Goal: Task Accomplishment & Management: Manage account settings

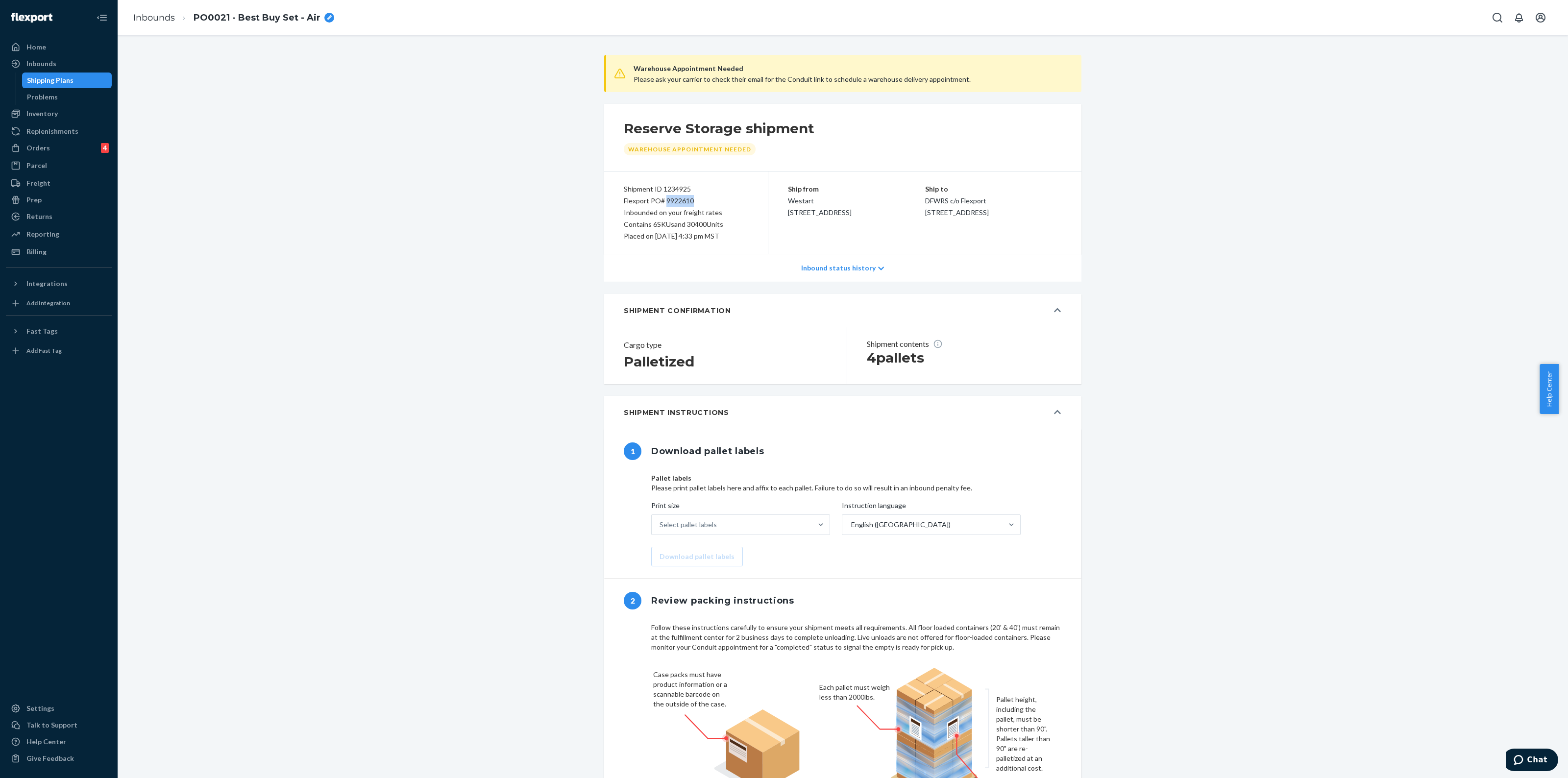
drag, startPoint x: 688, startPoint y: 202, endPoint x: 660, endPoint y: 202, distance: 28.0
click at [660, 202] on div "Flexport PO# 9922610" at bounding box center [686, 200] width 124 height 12
copy div "9922610"
click at [59, 84] on div "Shipping Plans" at bounding box center [50, 80] width 46 height 10
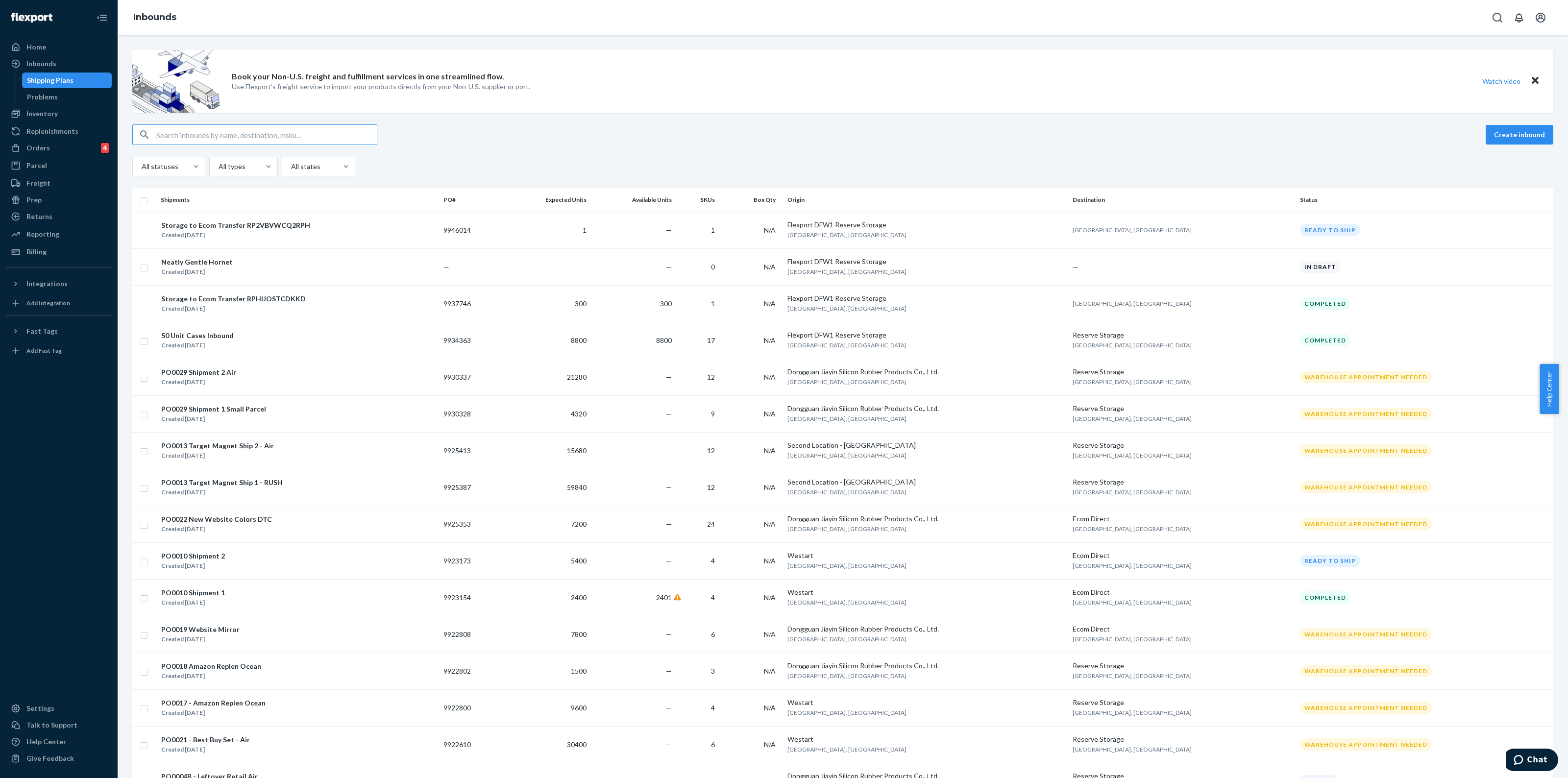
click at [224, 135] on input "text" at bounding box center [267, 135] width 220 height 19
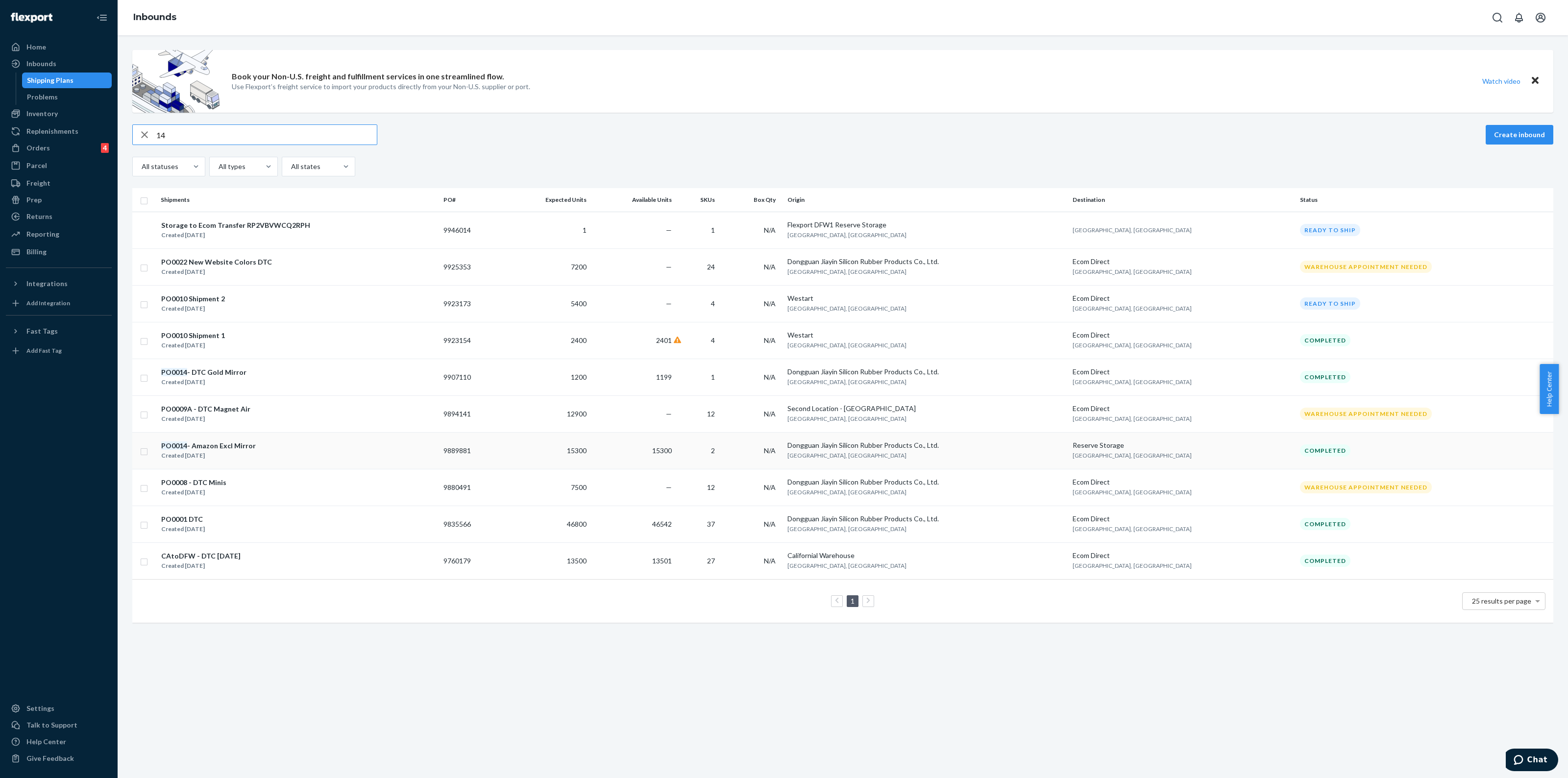
type input "14"
click at [46, 108] on div "Inventory" at bounding box center [58, 113] width 104 height 14
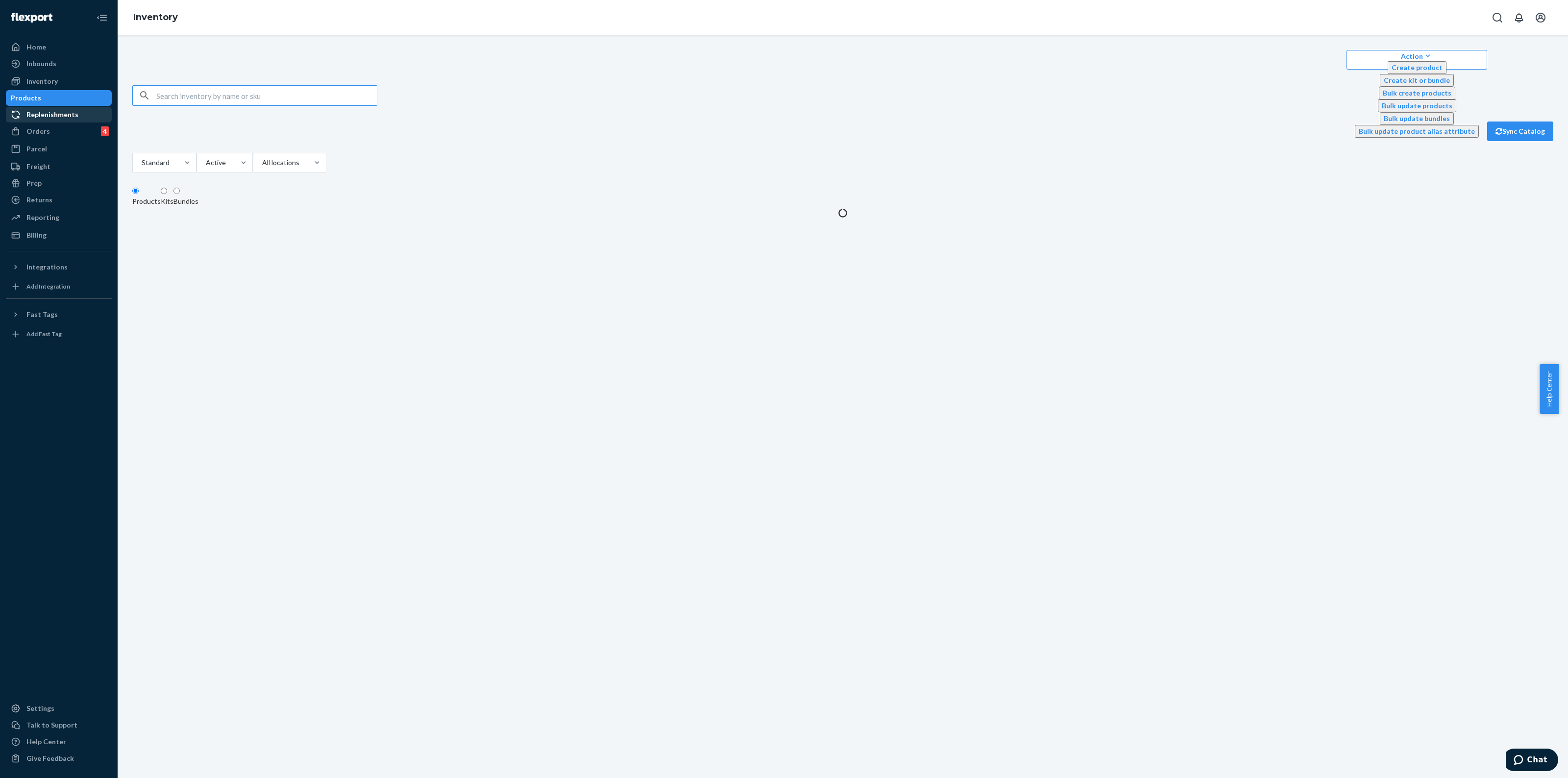
click at [51, 117] on div "Replenishments" at bounding box center [52, 114] width 52 height 10
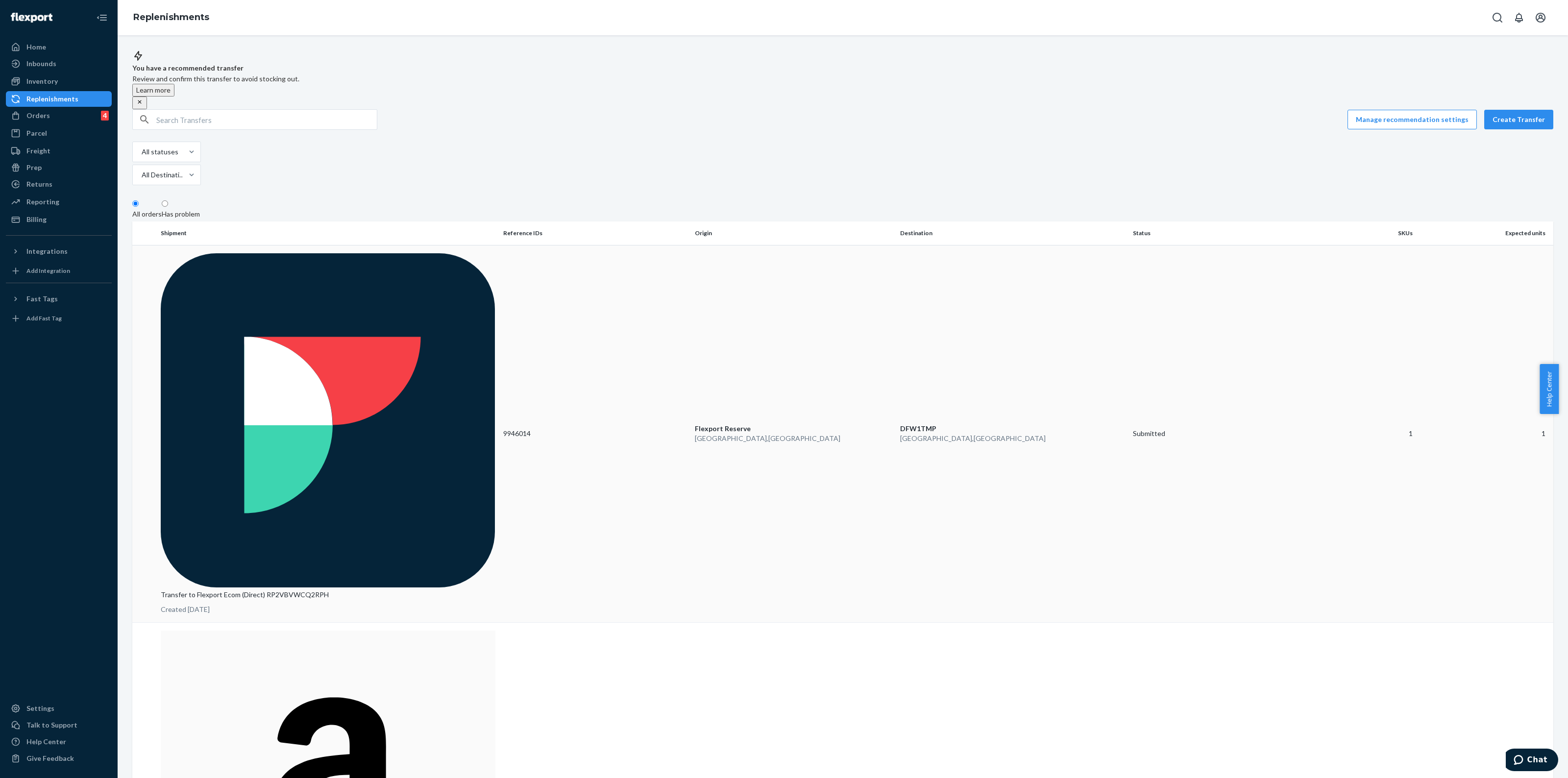
click at [378, 253] on div "Transfer to Flexport Ecom (Direct) RP2VBVWCQ2RPH Created Sep 23, 2025" at bounding box center [328, 434] width 335 height 362
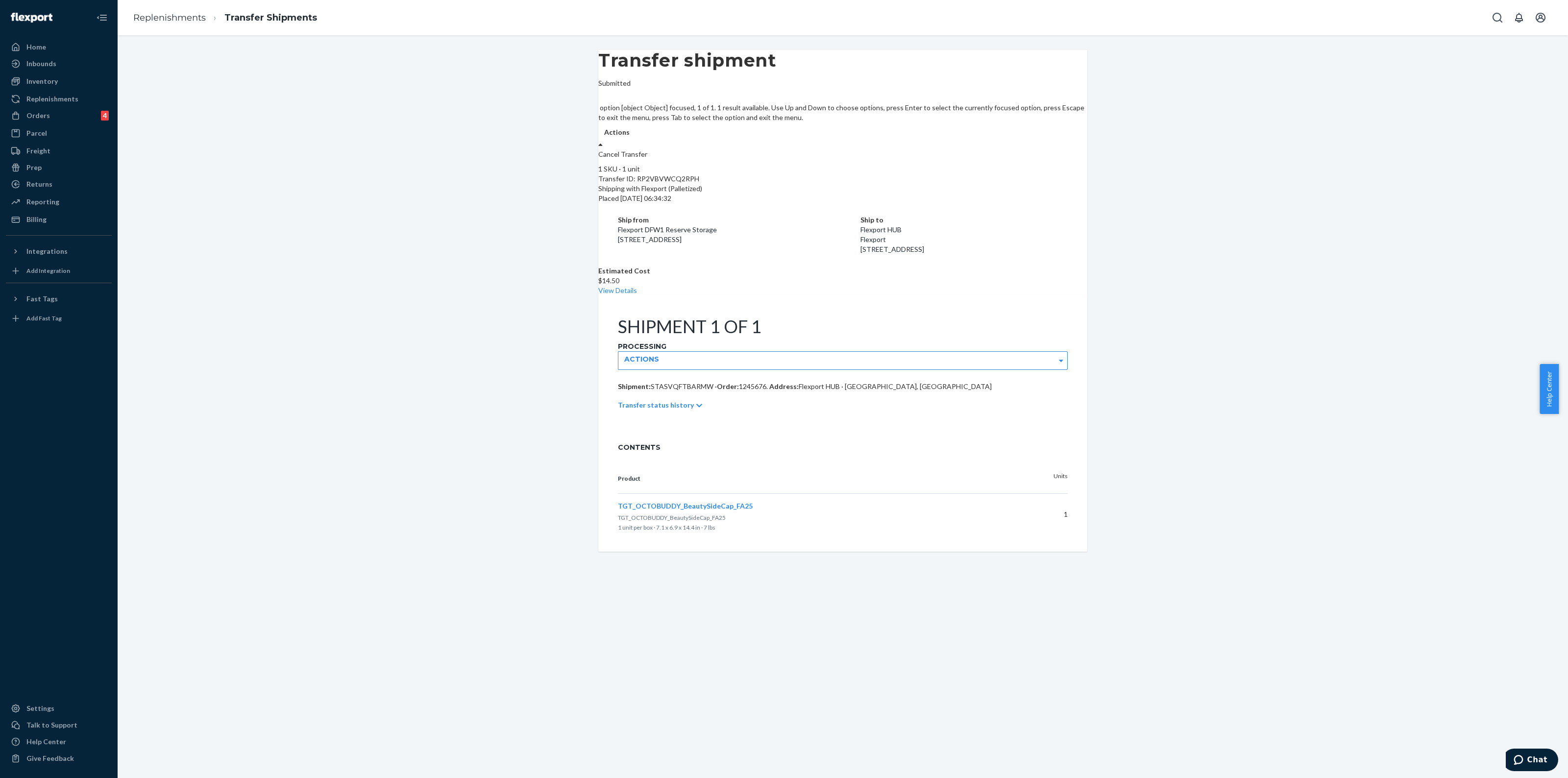
click at [1055, 139] on div at bounding box center [842, 144] width 489 height 10
click at [1041, 150] on div "Cancel Transfer" at bounding box center [842, 155] width 489 height 10
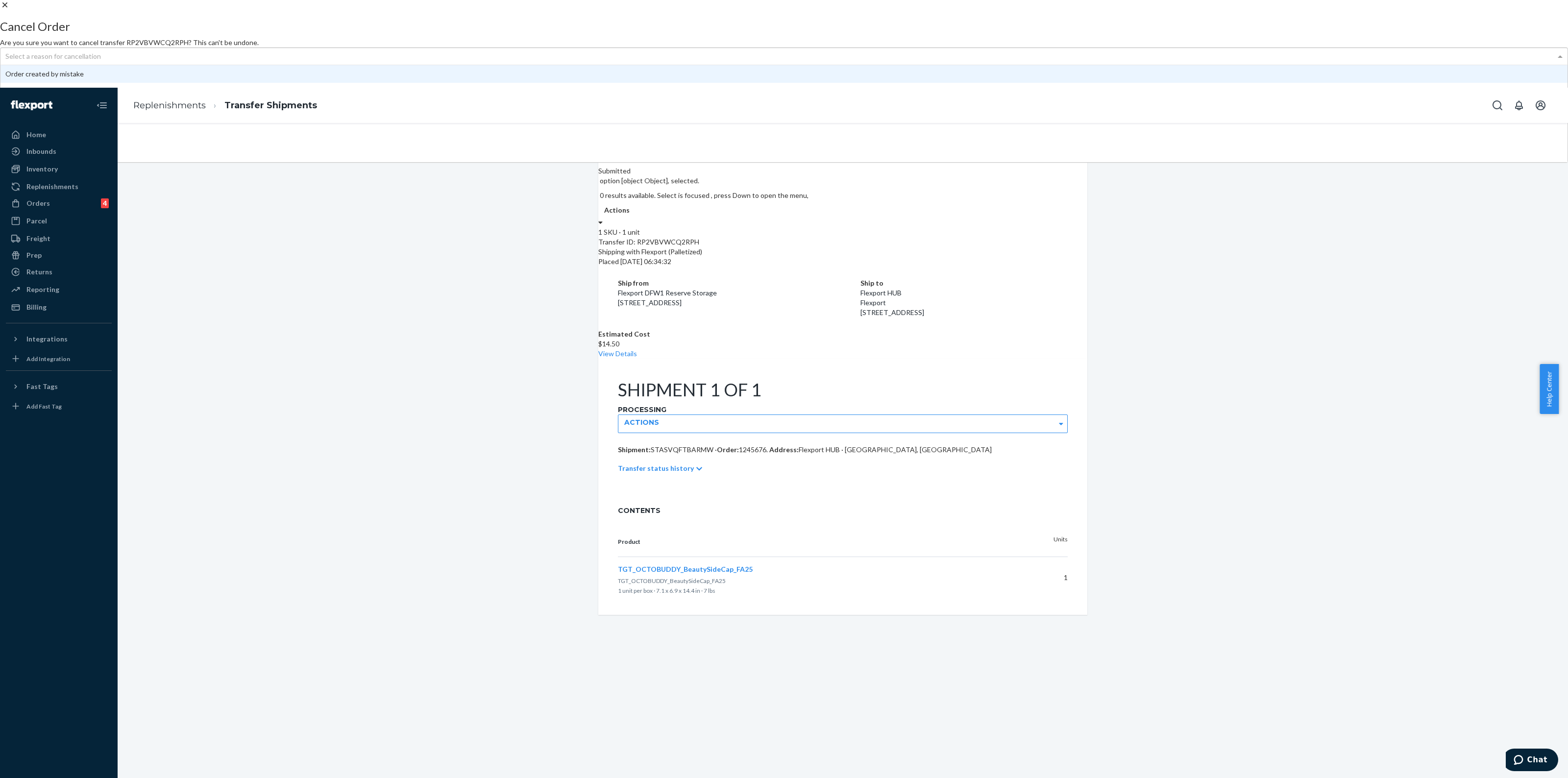
click at [824, 65] on div "Select a reason for cancellation" at bounding box center [784, 56] width 1567 height 16
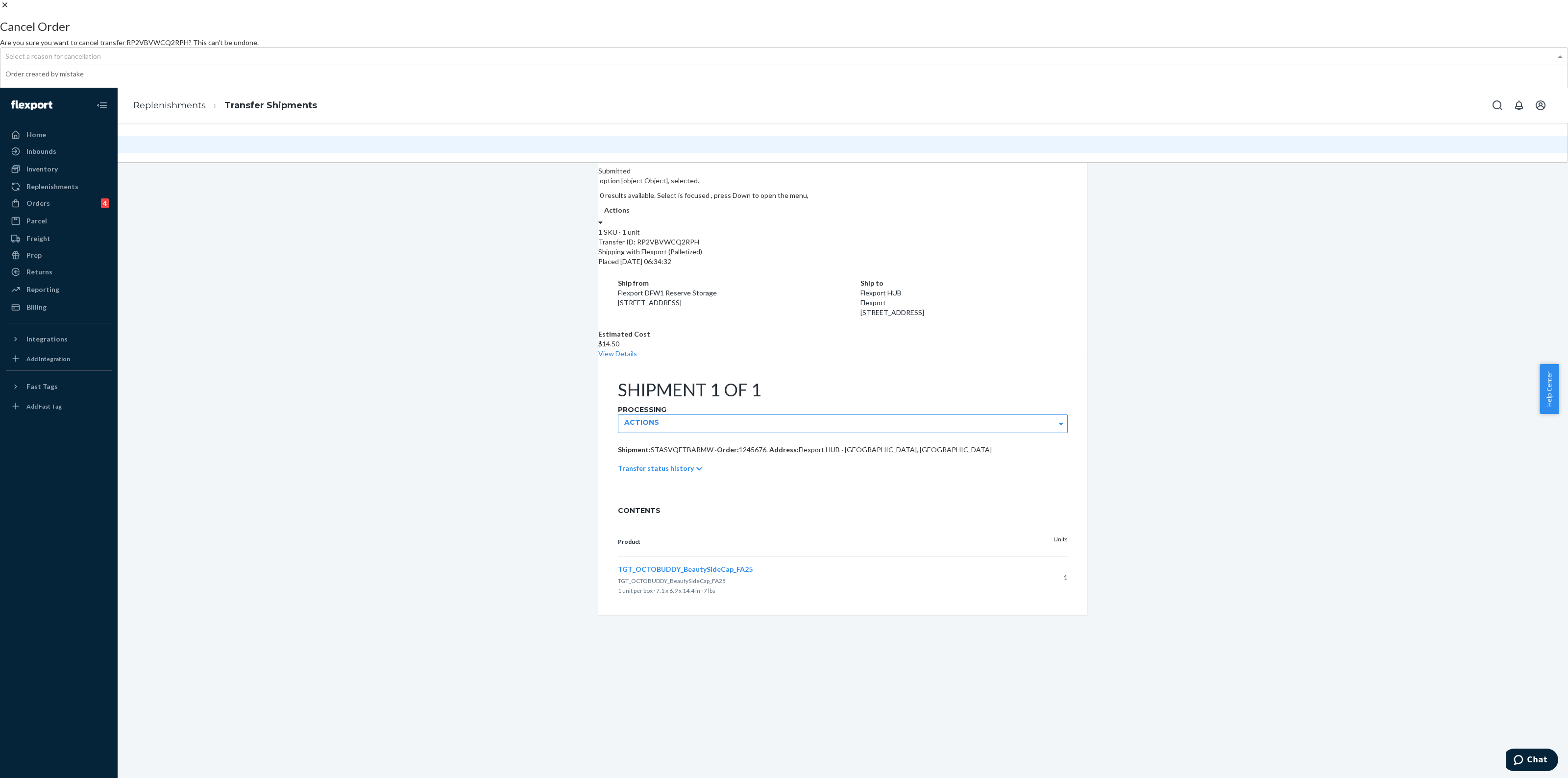
scroll to position [61, 0]
click at [102, 88] on button "Cancel Order" at bounding box center [77, 76] width 49 height 23
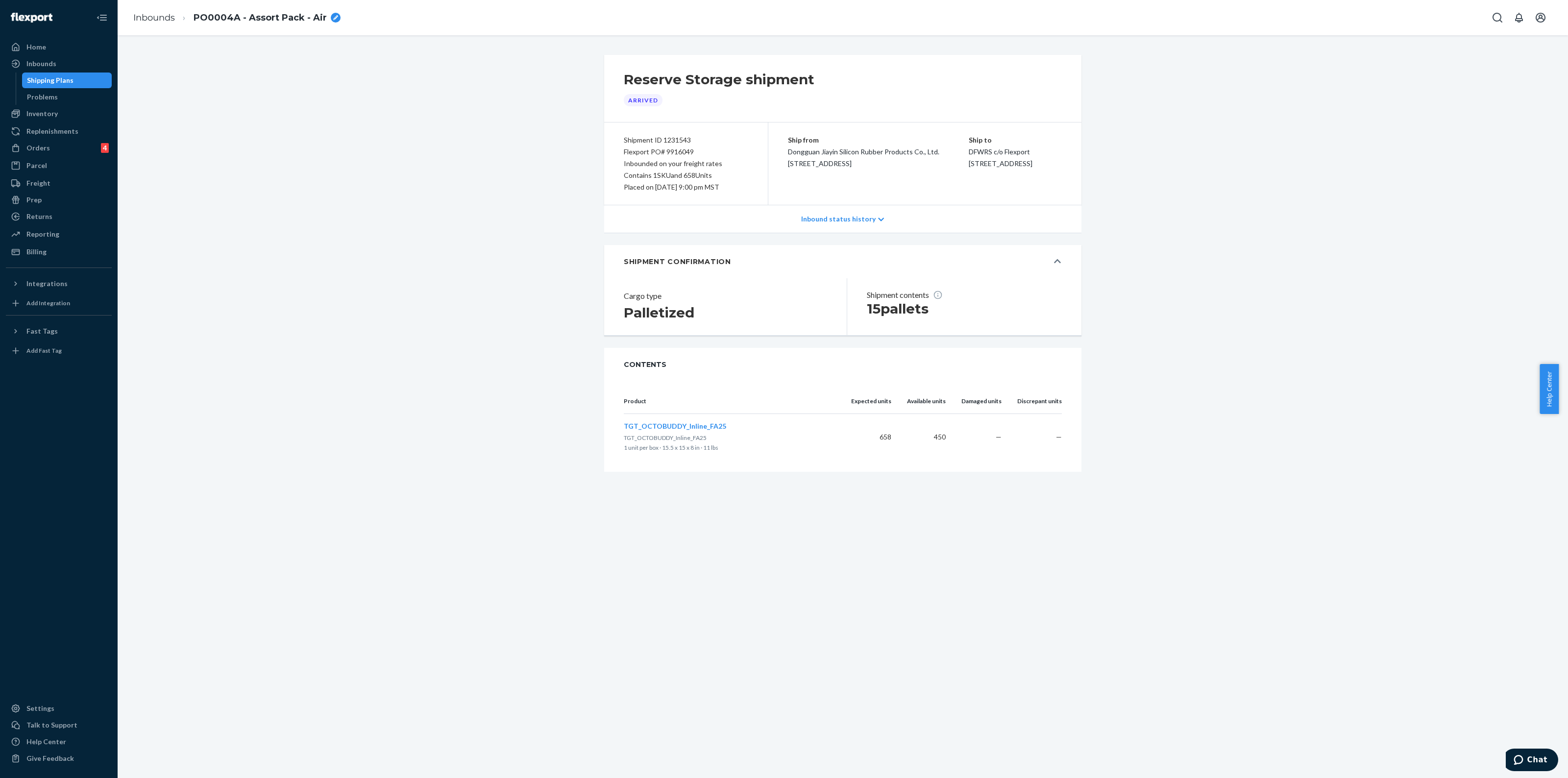
click at [46, 80] on div "Shipping Plans" at bounding box center [50, 80] width 46 height 10
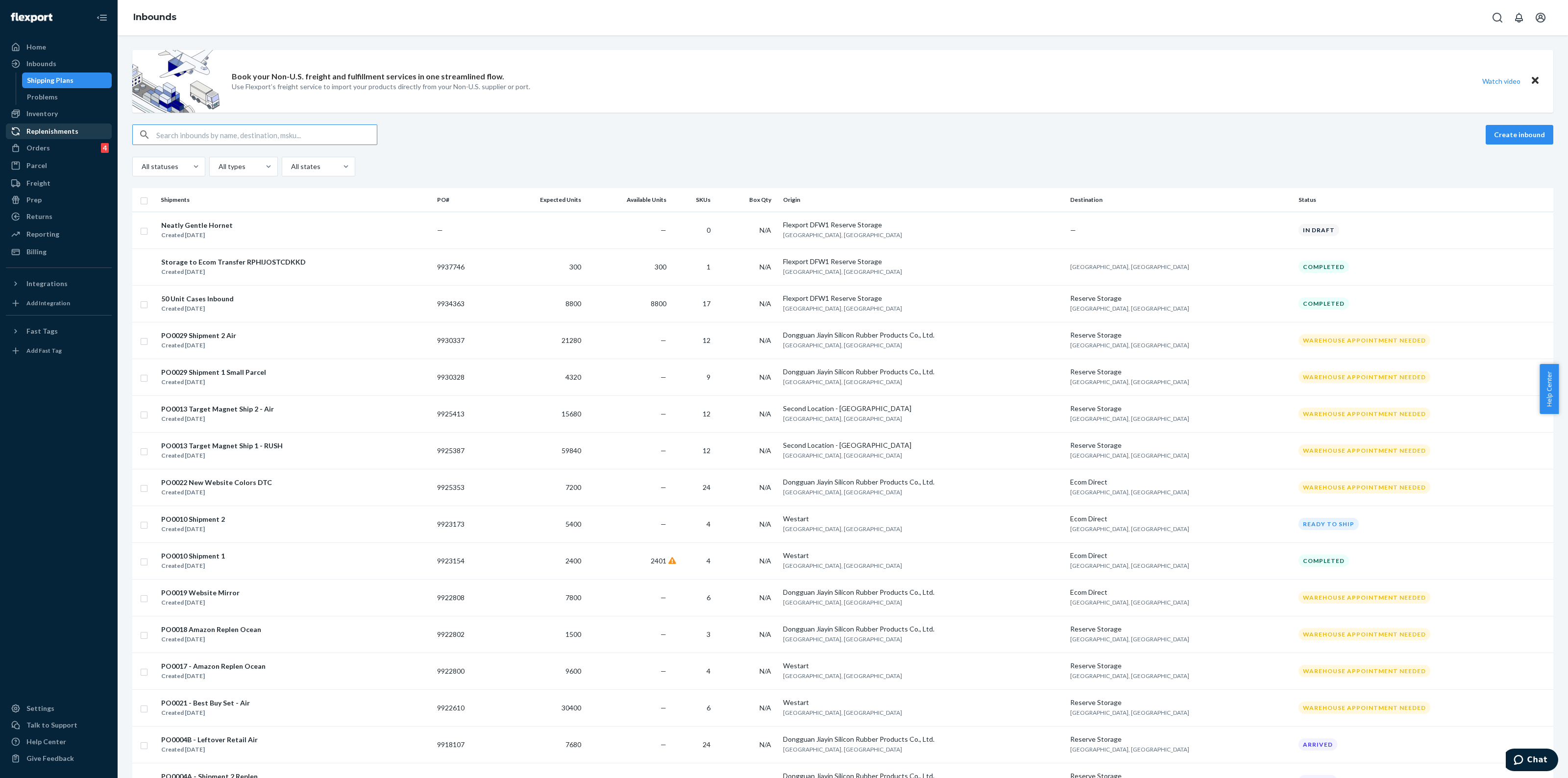
click at [49, 139] on link "Replenishments" at bounding box center [59, 131] width 106 height 16
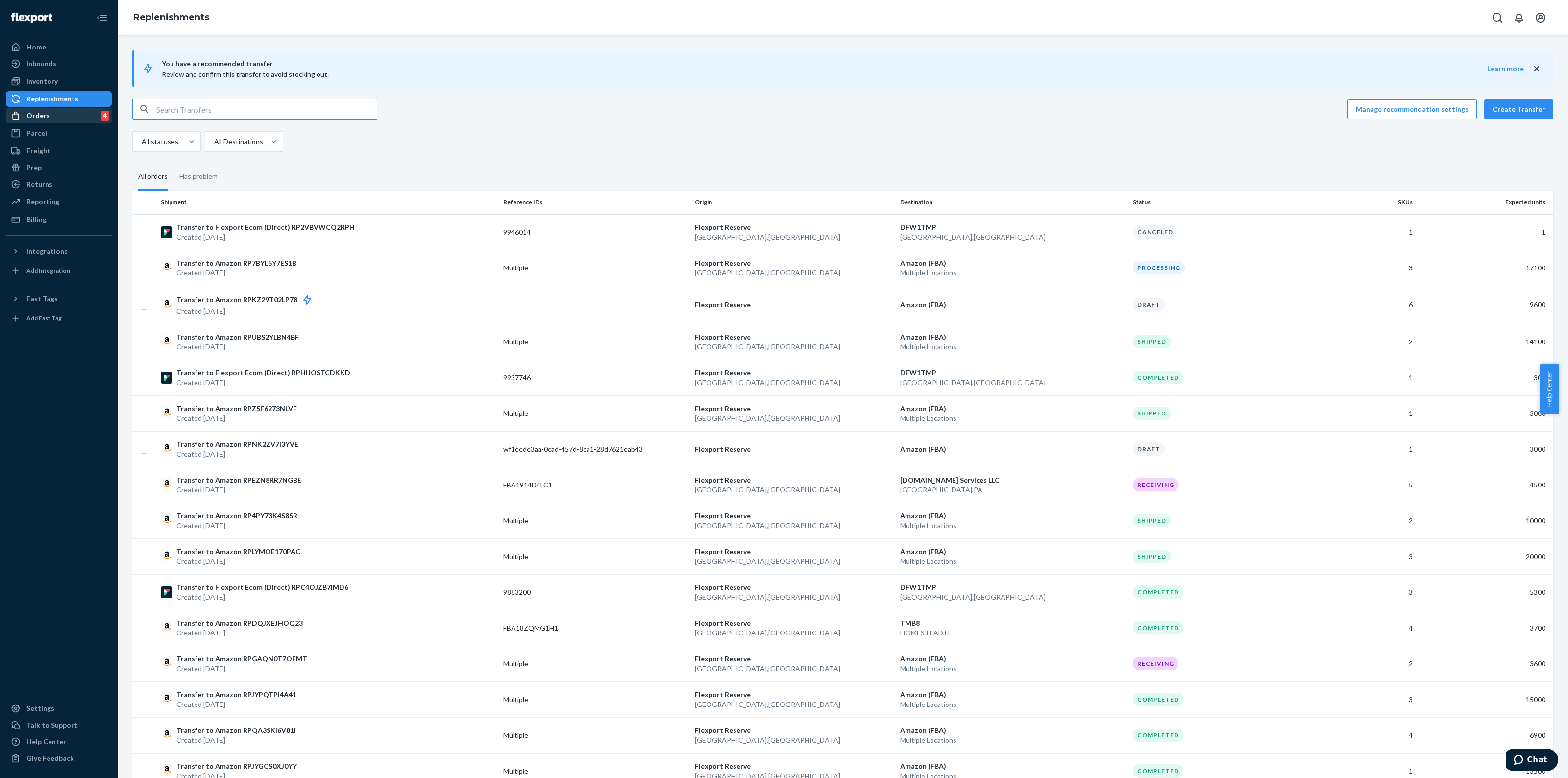
click at [46, 114] on div "Orders" at bounding box center [38, 116] width 24 height 10
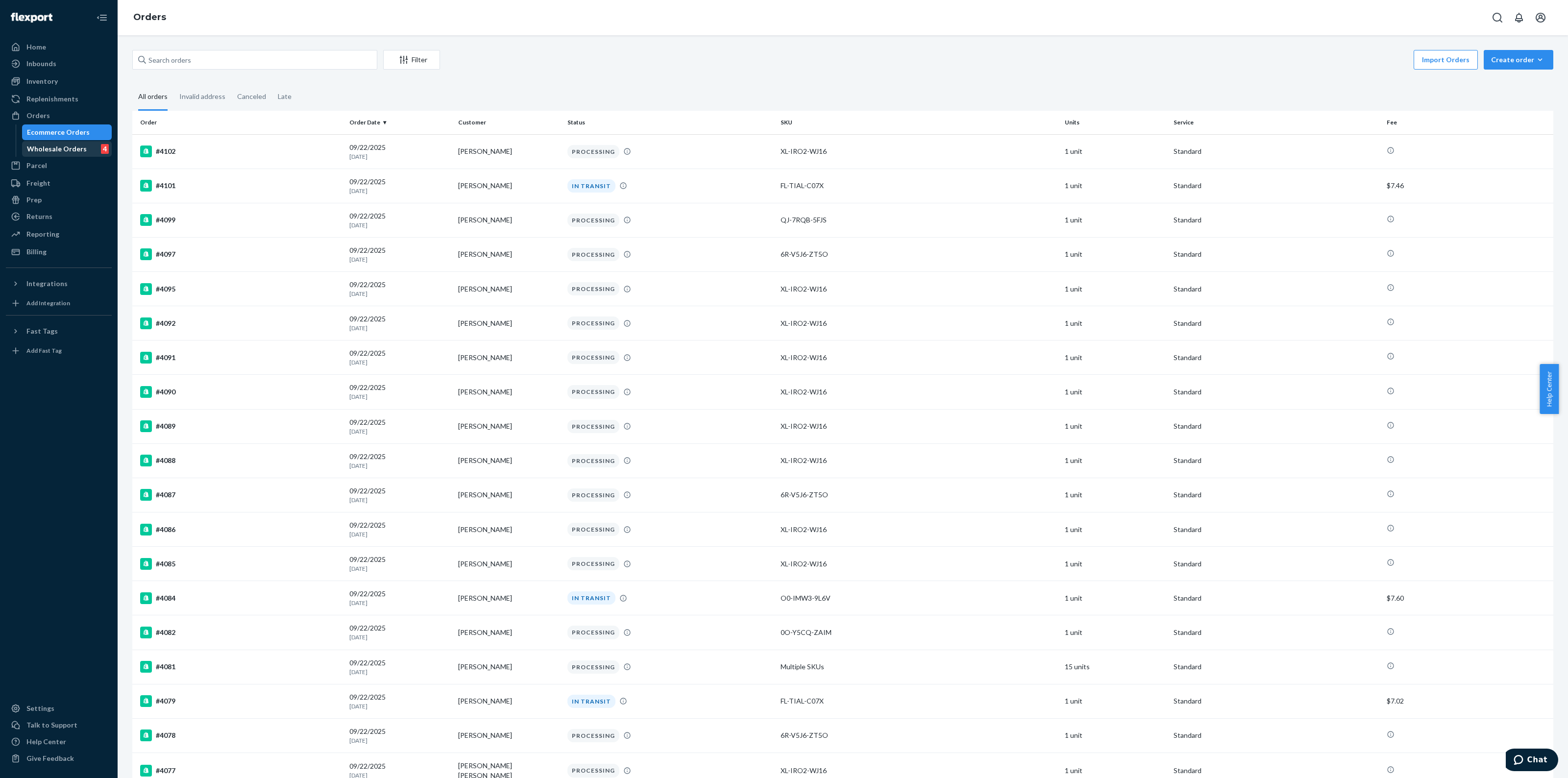
click at [52, 150] on div "Wholesale Orders" at bounding box center [57, 149] width 60 height 10
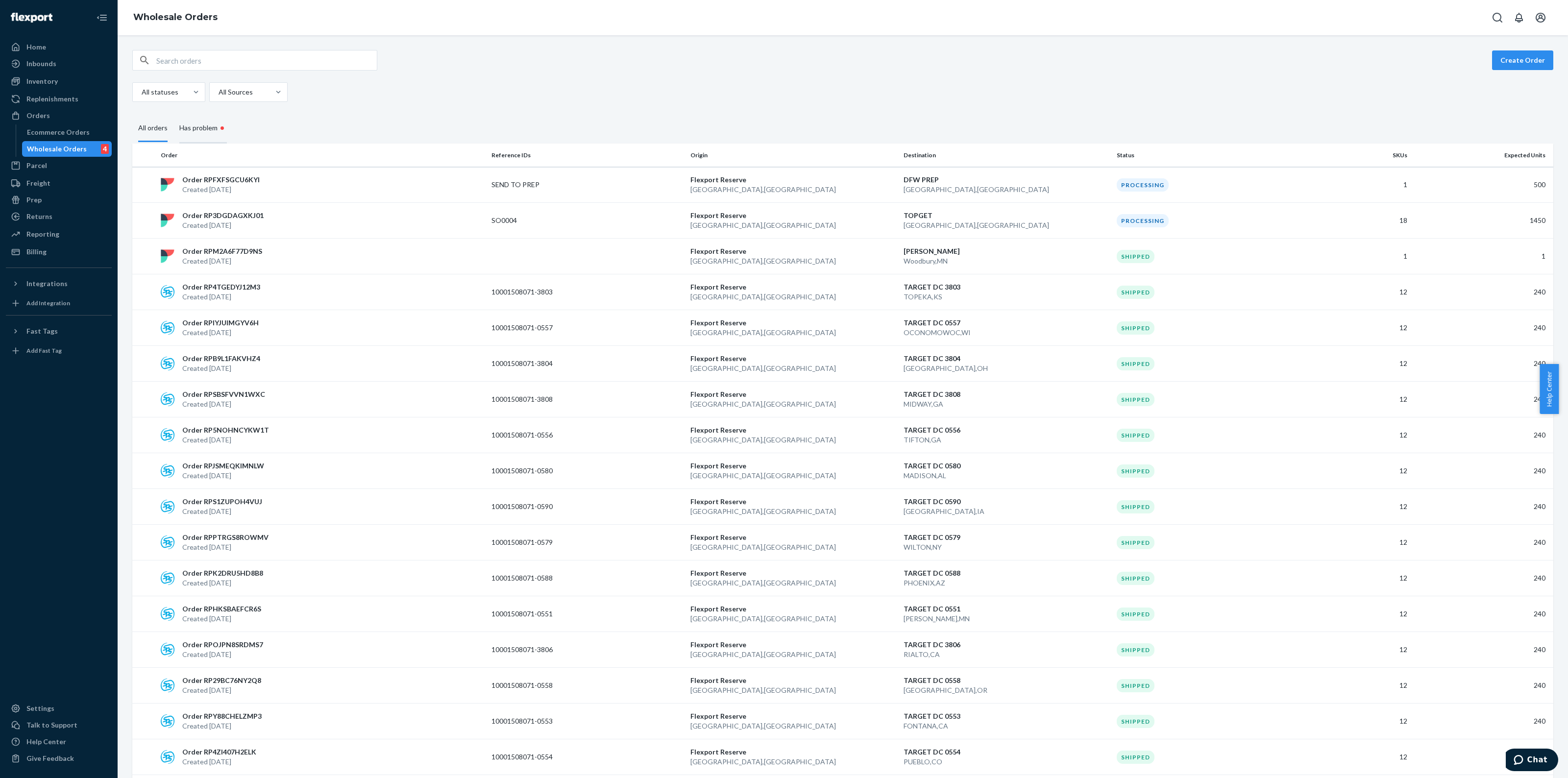
click at [208, 128] on div "Has problem •" at bounding box center [203, 128] width 47 height 30
click at [173, 114] on input "Has problem •" at bounding box center [173, 114] width 0 height 0
